Goal: Task Accomplishment & Management: Manage account settings

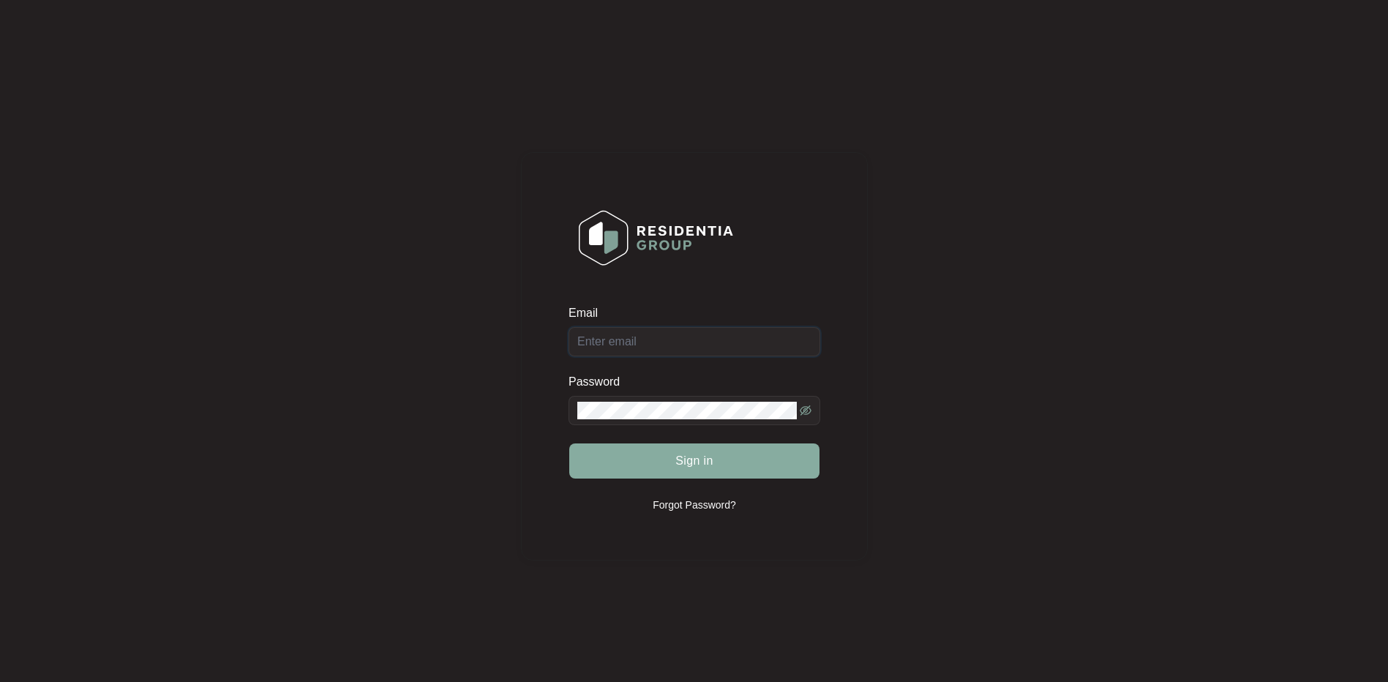
type input "[EMAIL_ADDRESS][DOMAIN_NAME]"
click at [661, 459] on button "Sign in" at bounding box center [694, 460] width 250 height 35
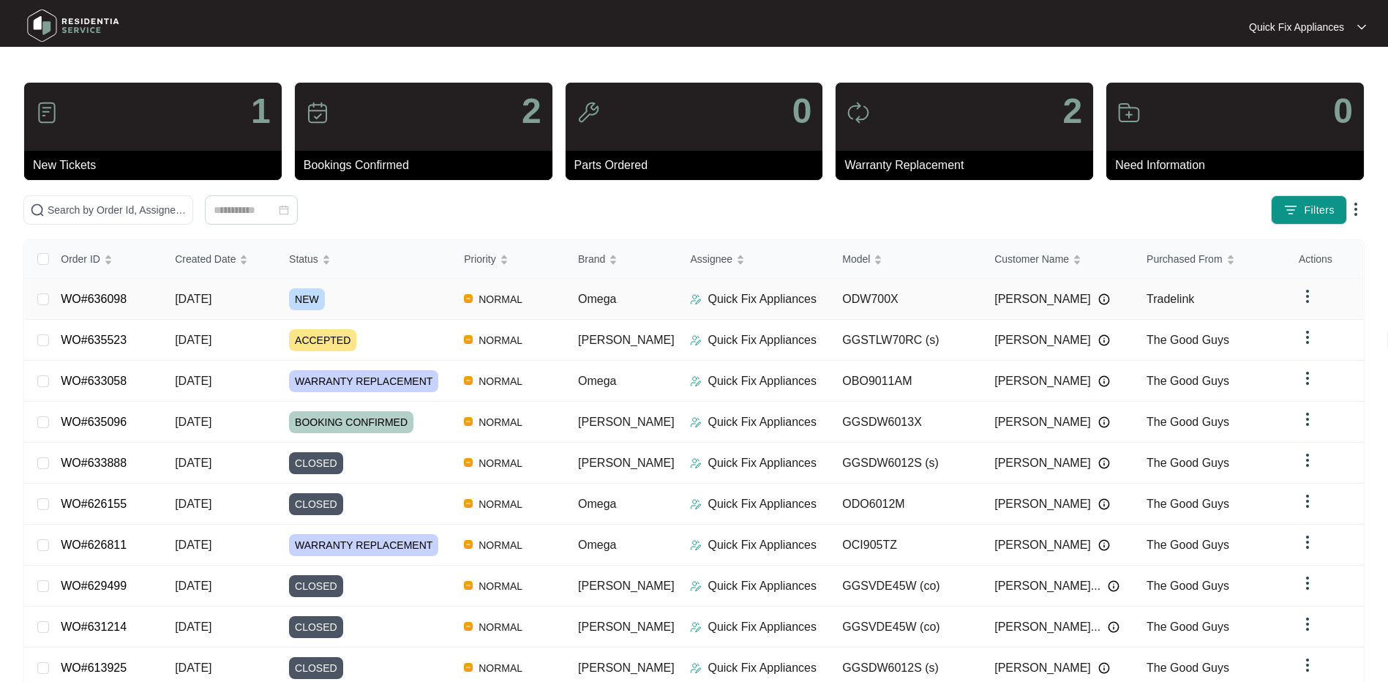
click at [97, 299] on link "WO#636098" at bounding box center [94, 299] width 66 height 12
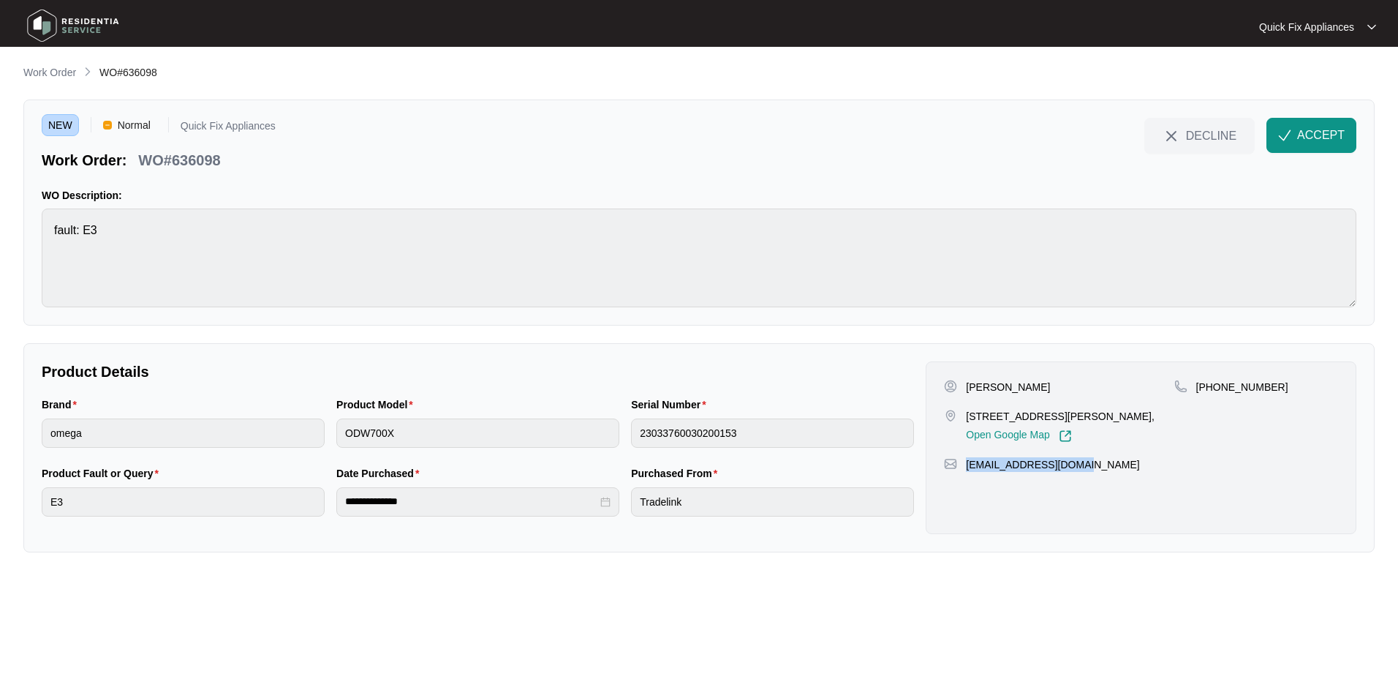
drag, startPoint x: 1088, startPoint y: 481, endPoint x: 964, endPoint y: 490, distance: 123.9
click at [964, 490] on div "[PERSON_NAME] [STREET_ADDRESS][PERSON_NAME], Open Google Map [PHONE_NUMBER] [EM…" at bounding box center [1141, 447] width 431 height 173
copy p "[EMAIL_ADDRESS][DOMAIN_NAME]"
click at [1102, 587] on main "**********" at bounding box center [699, 341] width 1398 height 682
drag, startPoint x: 1284, startPoint y: 387, endPoint x: 1212, endPoint y: 396, distance: 72.3
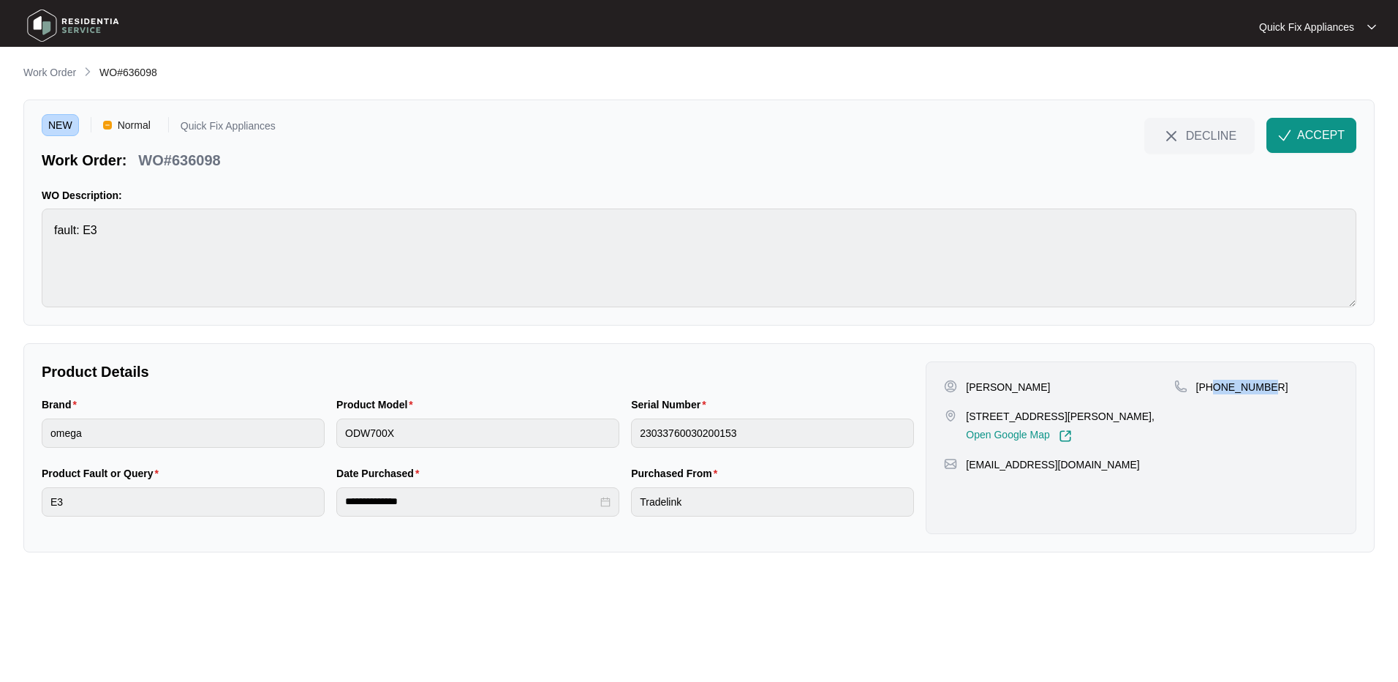
click at [1212, 396] on div "[PHONE_NUMBER]" at bounding box center [1257, 411] width 164 height 63
copy p "428335597"
drag, startPoint x: 214, startPoint y: 158, endPoint x: 200, endPoint y: 162, distance: 13.9
click at [200, 162] on p "WO#636098" at bounding box center [179, 160] width 82 height 20
drag, startPoint x: 200, startPoint y: 162, endPoint x: 217, endPoint y: 162, distance: 16.8
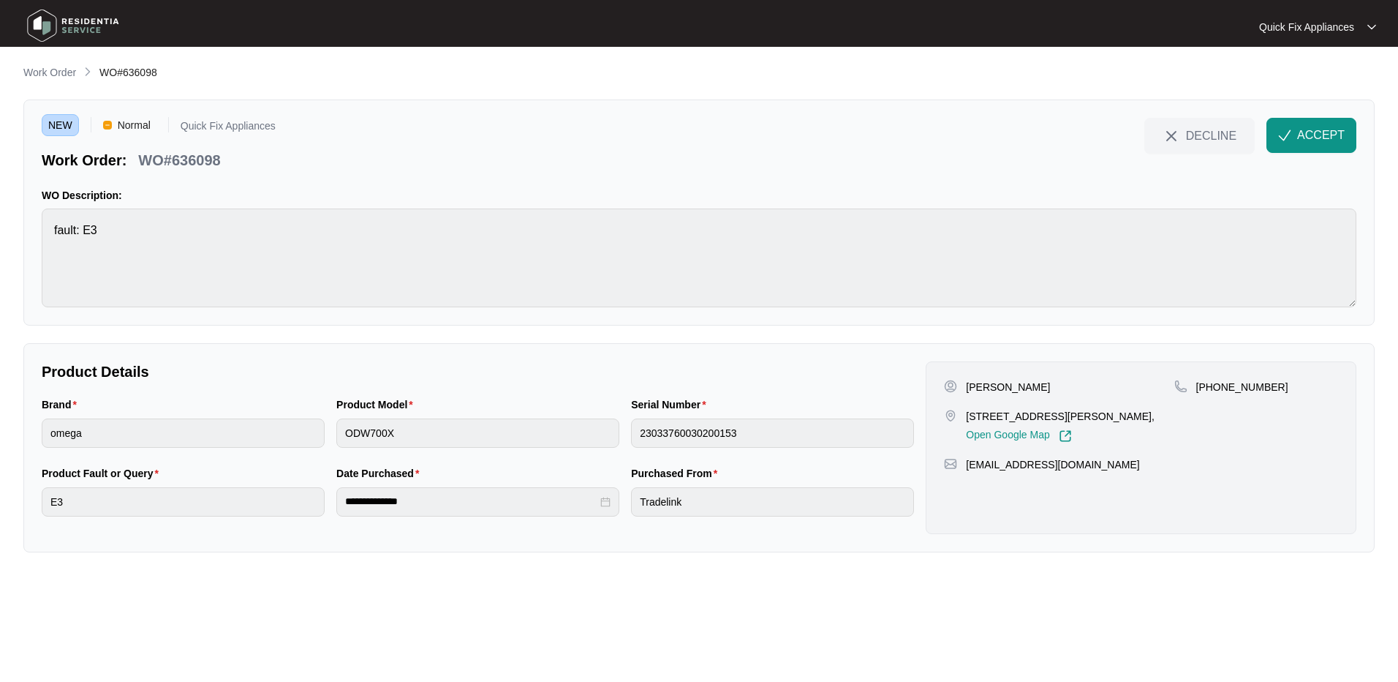
click at [217, 162] on p "WO#636098" at bounding box center [179, 160] width 82 height 20
drag, startPoint x: 225, startPoint y: 162, endPoint x: 173, endPoint y: 162, distance: 51.9
click at [173, 162] on div "WO#636098" at bounding box center [179, 158] width 94 height 26
copy p "636098"
drag, startPoint x: 1322, startPoint y: 134, endPoint x: 1277, endPoint y: 145, distance: 45.9
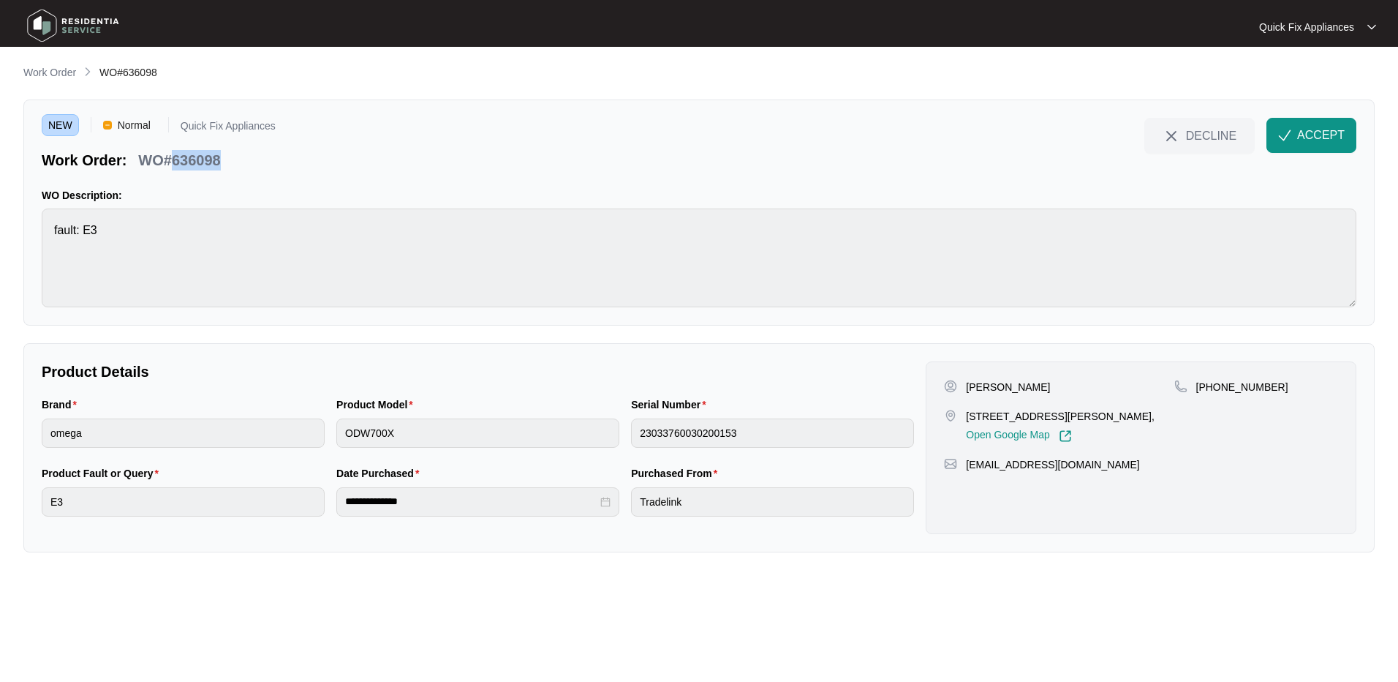
click at [1322, 134] on span "ACCEPT" at bounding box center [1322, 136] width 48 height 18
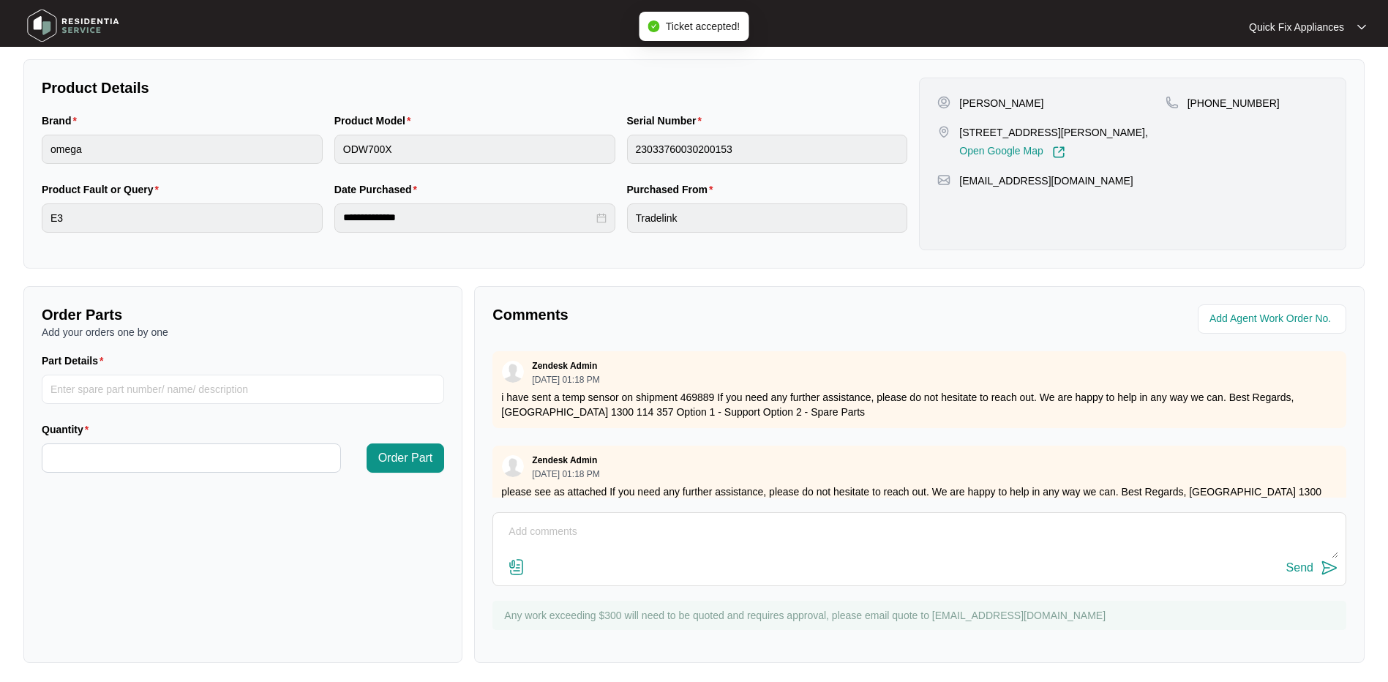
scroll to position [289, 0]
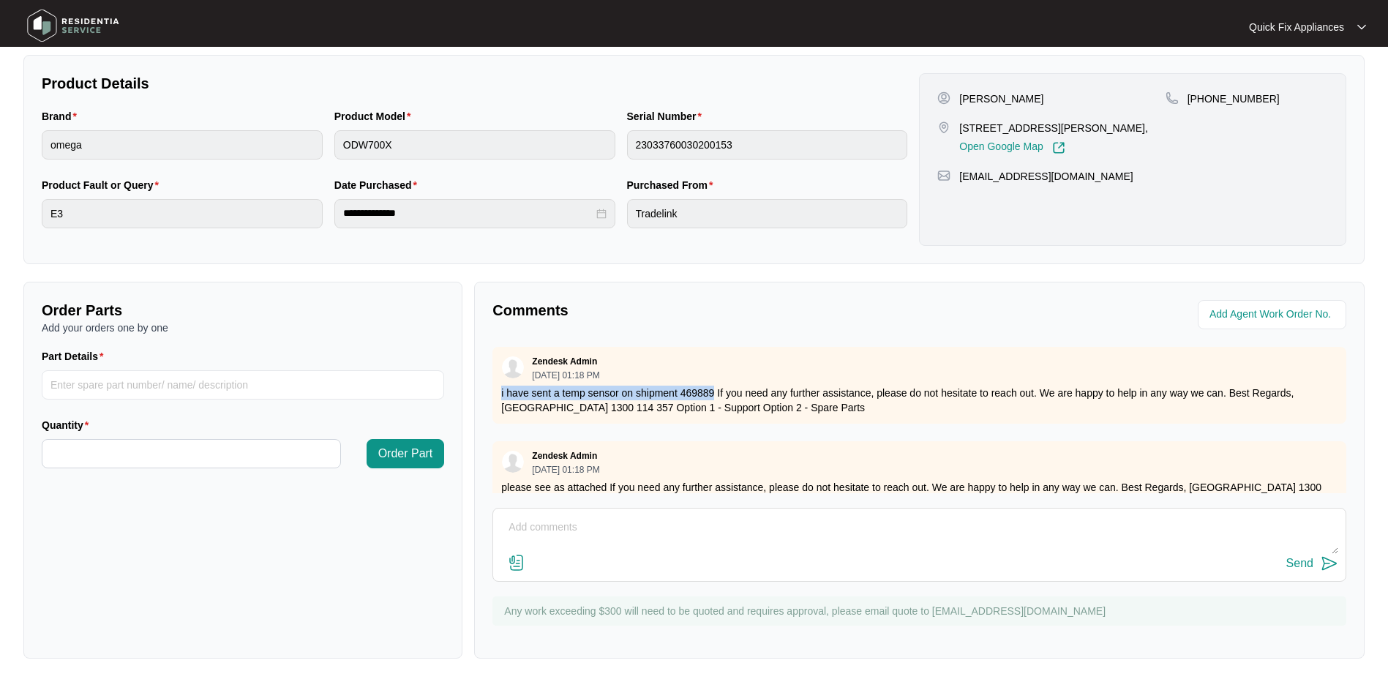
drag, startPoint x: 499, startPoint y: 391, endPoint x: 713, endPoint y: 393, distance: 214.3
click at [713, 393] on div "Zendesk Admin [DATE] 01:18 PM i have sent a temp sensor on shipment 469889 If y…" at bounding box center [919, 385] width 854 height 77
copy p "i have sent a temp sensor on shipment 469889"
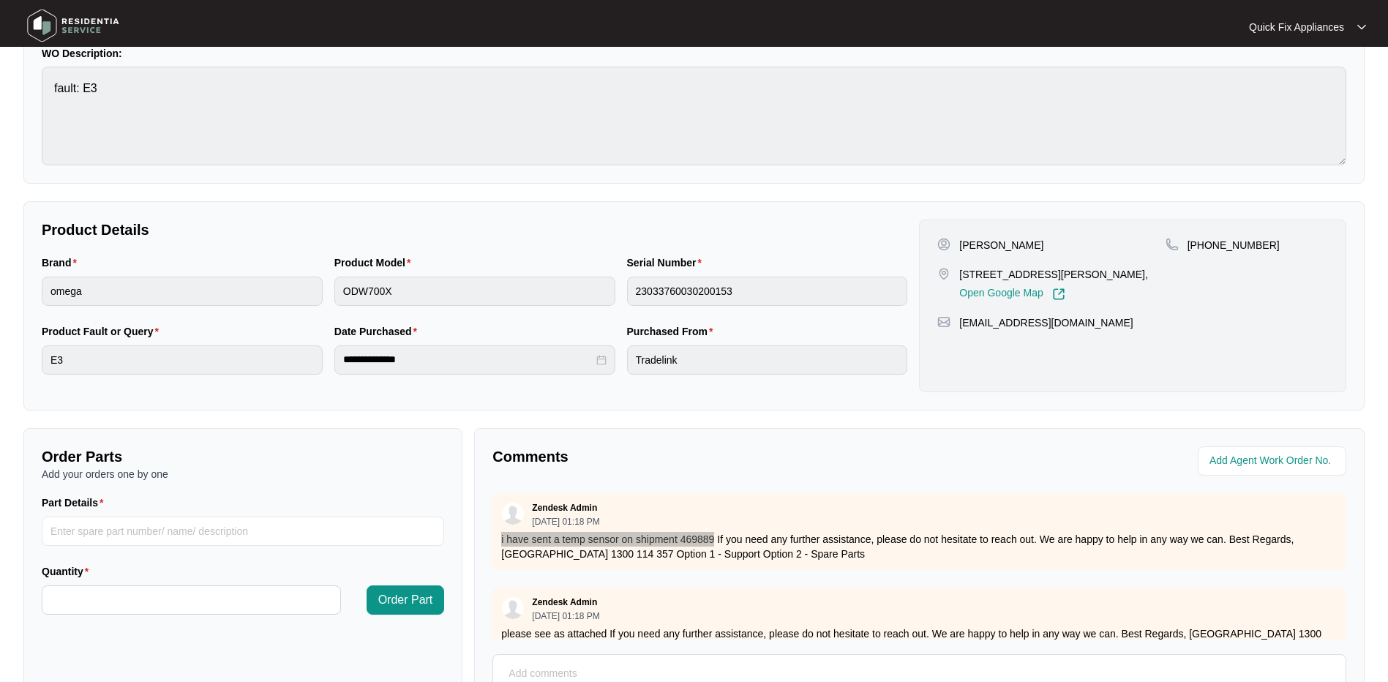
scroll to position [146, 0]
